Goal: Information Seeking & Learning: Find contact information

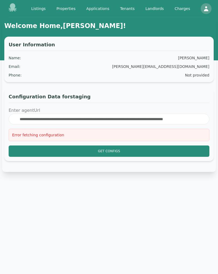
click at [12, 9] on icon at bounding box center [13, 7] width 8 height 9
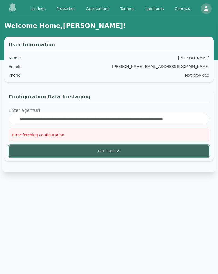
click at [114, 150] on button "Get Configs" at bounding box center [109, 150] width 201 height 11
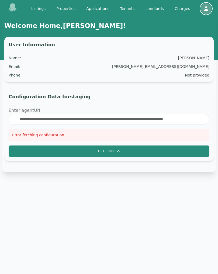
click at [206, 8] on icon "button" at bounding box center [206, 8] width 6 height 6
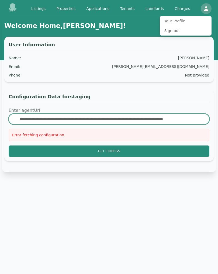
click at [180, 119] on input "**********" at bounding box center [109, 119] width 201 height 11
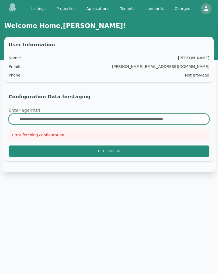
scroll to position [0, 11]
drag, startPoint x: 180, startPoint y: 119, endPoint x: 225, endPoint y: 119, distance: 45.0
click at [218, 119] on html "**********" at bounding box center [109, 137] width 218 height 274
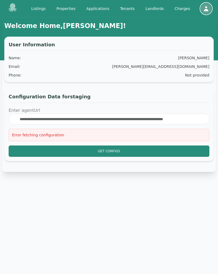
click at [203, 6] on icon "button" at bounding box center [206, 8] width 6 height 6
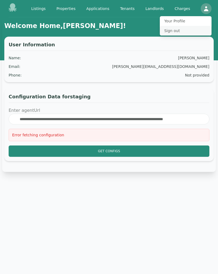
click at [177, 30] on button "Sign out" at bounding box center [186, 31] width 52 height 10
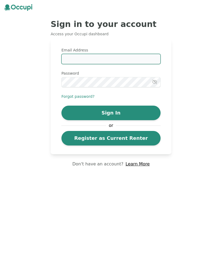
click at [94, 54] on input "Email Address" at bounding box center [110, 59] width 99 height 10
click at [90, 38] on div "Sign in to your account Access your Occupi dashboard" at bounding box center [111, 26] width 121 height 26
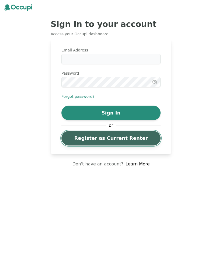
click at [112, 139] on link "Register as Current Renter" at bounding box center [110, 138] width 99 height 15
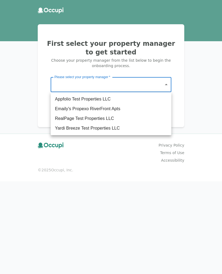
click at [157, 86] on body "First select your property manager to get started Choose your property manager …" at bounding box center [111, 137] width 222 height 274
click at [107, 107] on li "Emaily's Propexo RiverFront Apts" at bounding box center [111, 109] width 121 height 10
type input "******"
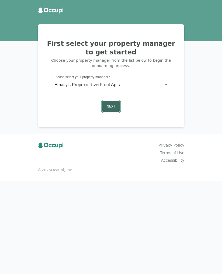
click at [109, 107] on button "Next" at bounding box center [111, 106] width 18 height 11
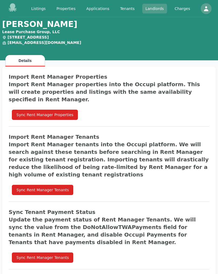
click at [149, 9] on link "Landlords" at bounding box center [154, 9] width 25 height 10
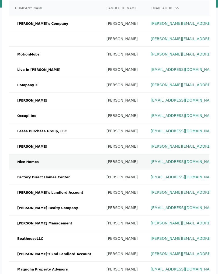
scroll to position [48, 0]
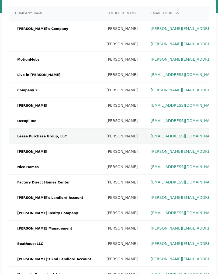
click at [188, 134] on td "[EMAIL_ADDRESS][DOMAIN_NAME]" at bounding box center [199, 135] width 110 height 15
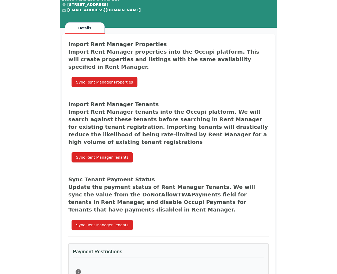
scroll to position [29, 0]
